Goal: Task Accomplishment & Management: Use online tool/utility

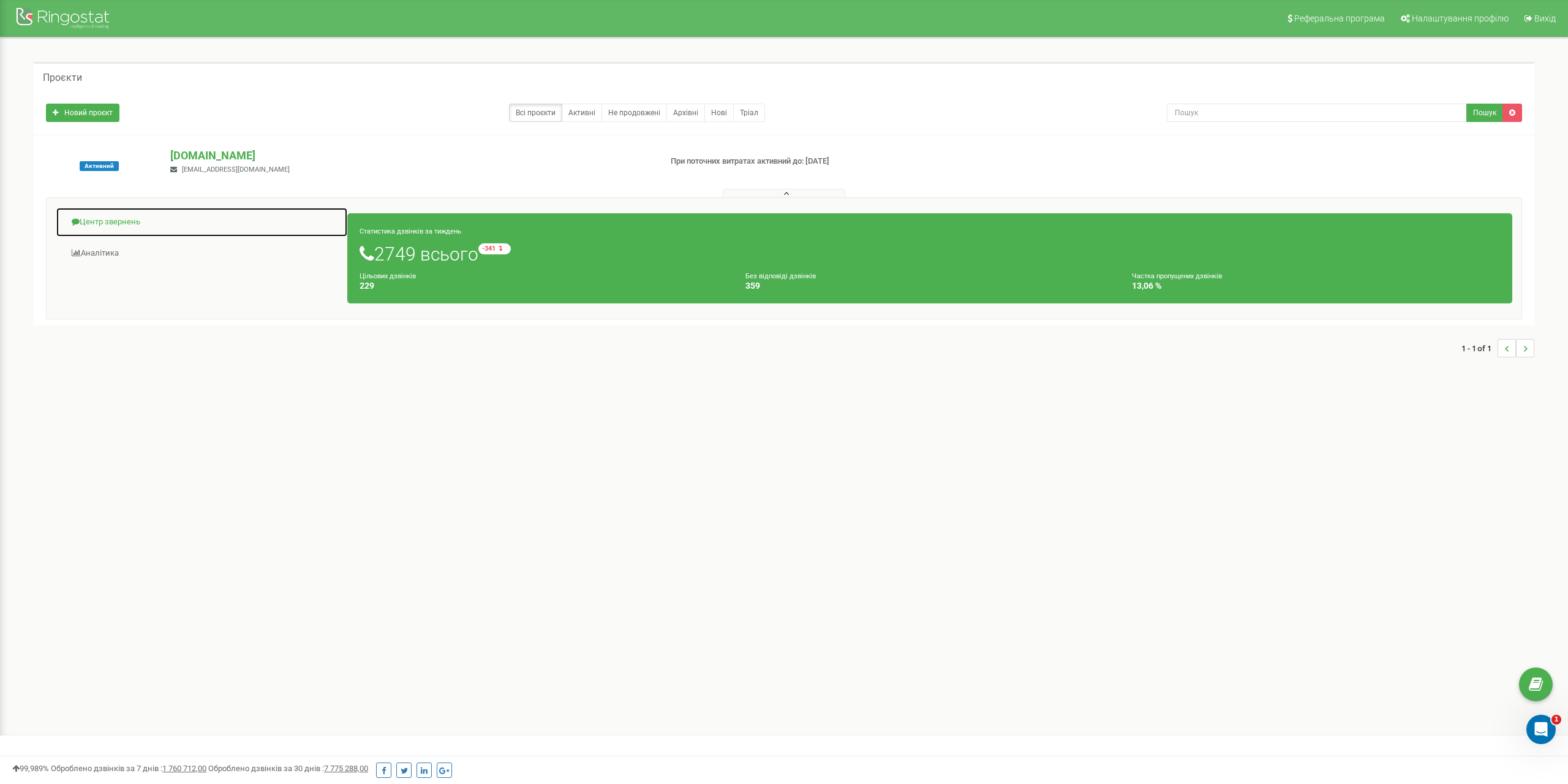
click at [133, 219] on link "Центр звернень" at bounding box center [201, 222] width 292 height 30
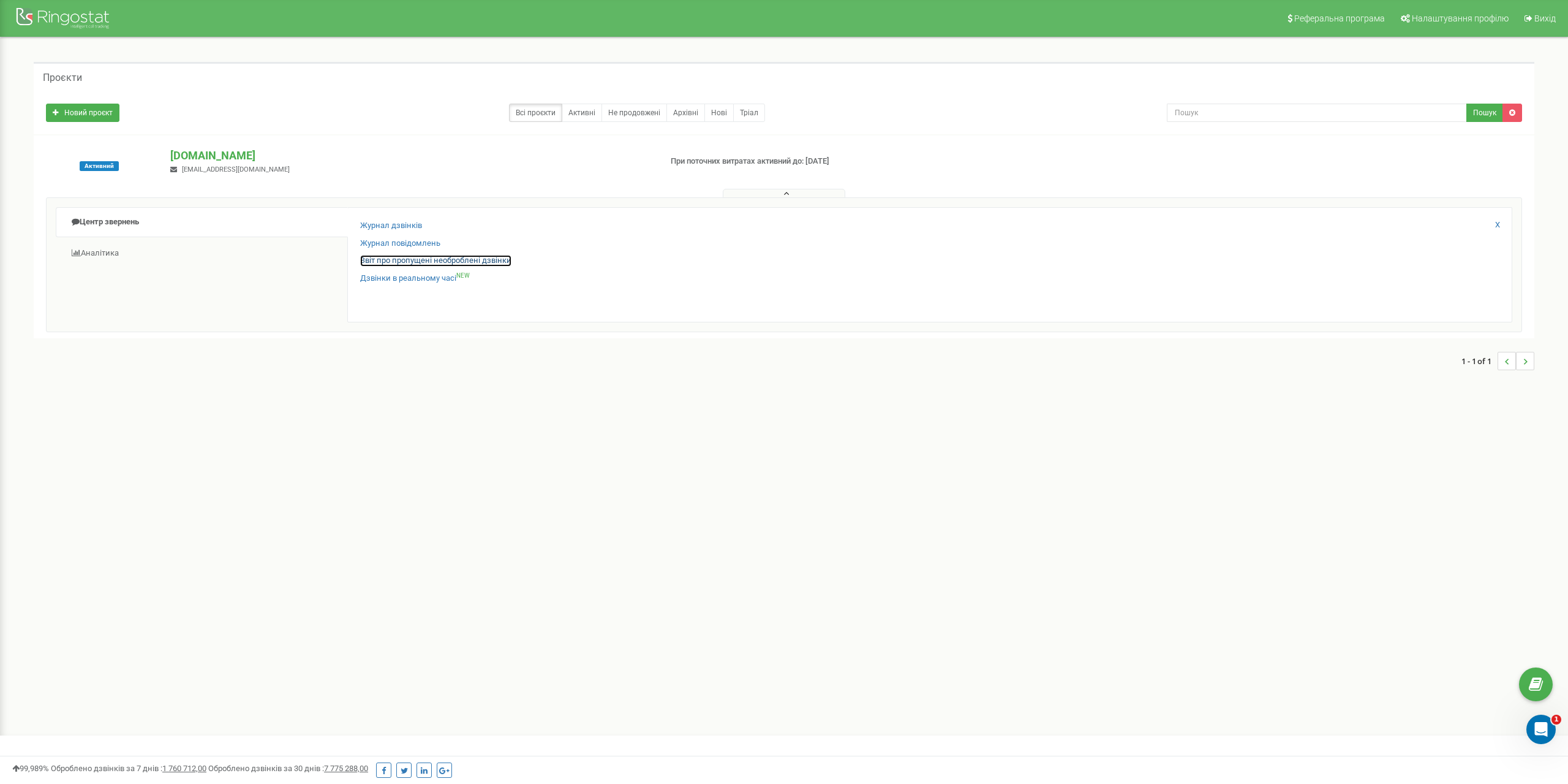
drag, startPoint x: 501, startPoint y: 262, endPoint x: 499, endPoint y: 255, distance: 7.3
click at [501, 263] on link "Звіт про пропущені необроблені дзвінки" at bounding box center [436, 261] width 152 height 12
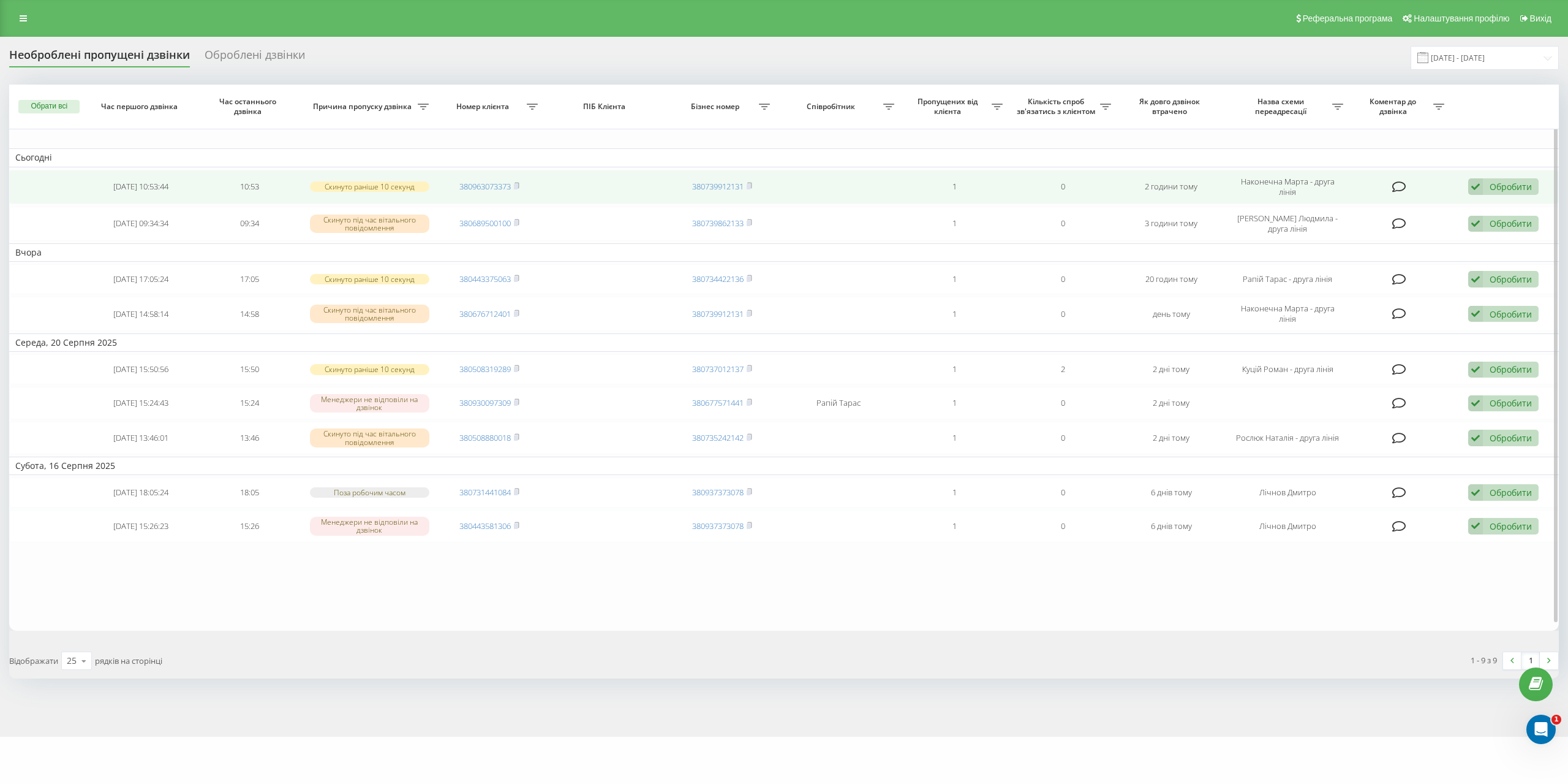
click at [1491, 185] on div "Обробити" at bounding box center [1512, 187] width 43 height 12
click at [1429, 230] on span "Зв'язався з клієнтом за допомогою іншого каналу" at bounding box center [1424, 228] width 210 height 12
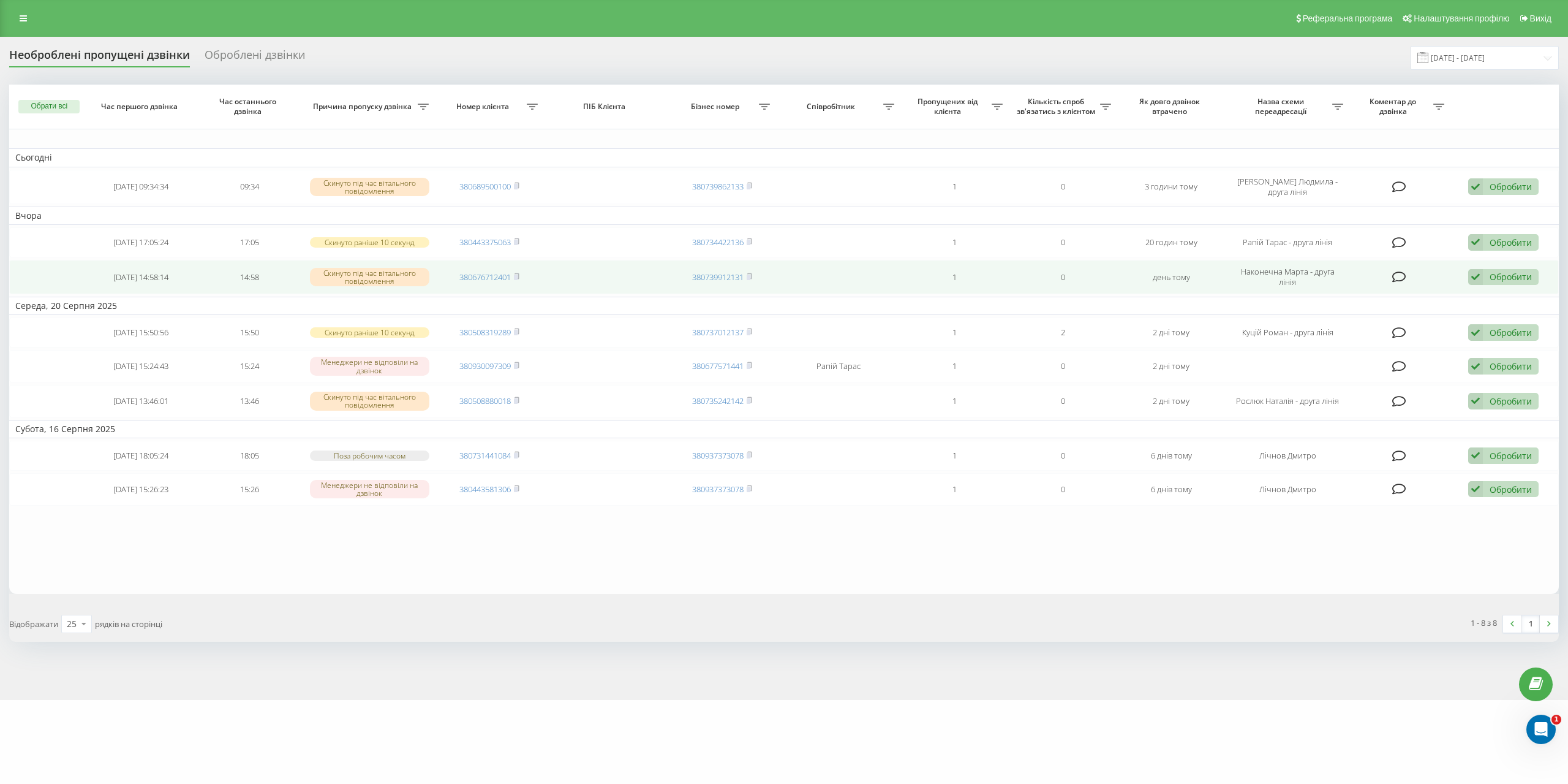
click at [1489, 269] on div "Обробити Не вдалося зв'язатися Зв'язався з клієнтом за допомогою іншого каналу …" at bounding box center [1503, 277] width 70 height 17
click at [1383, 318] on span "Зв'язався з клієнтом за допомогою іншого каналу" at bounding box center [1424, 318] width 210 height 12
